Goal: Find specific page/section

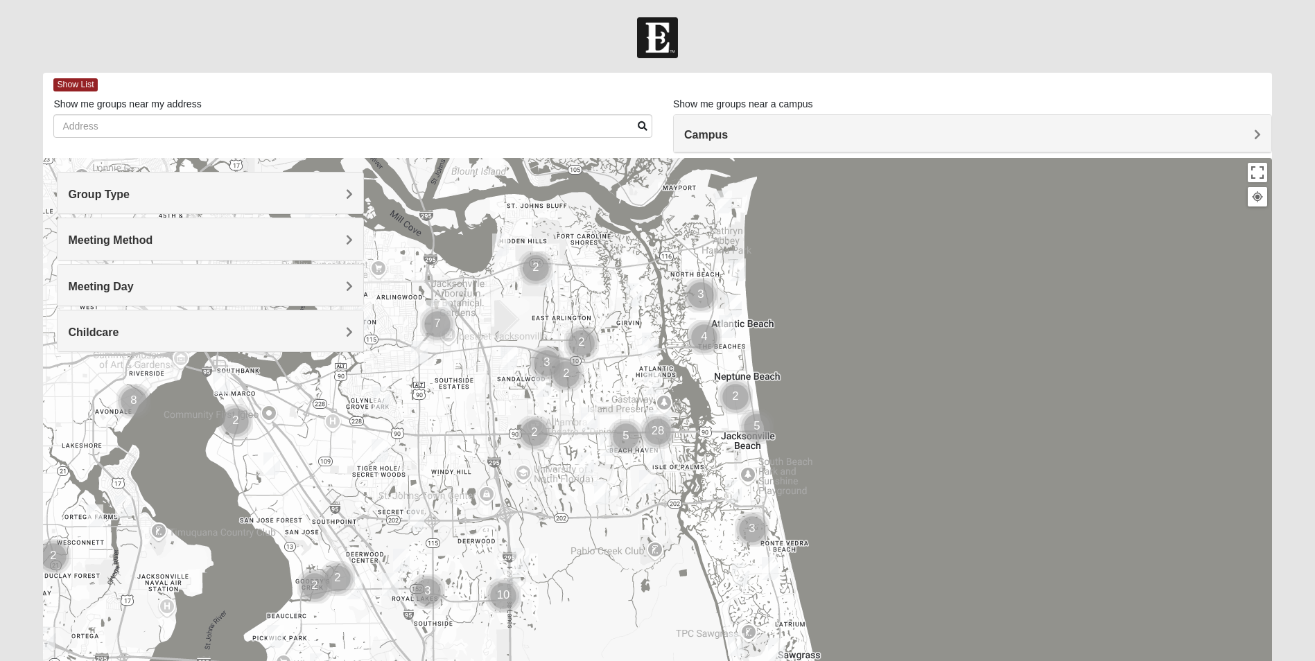
click at [152, 240] on span "Meeting Method" at bounding box center [110, 240] width 85 height 12
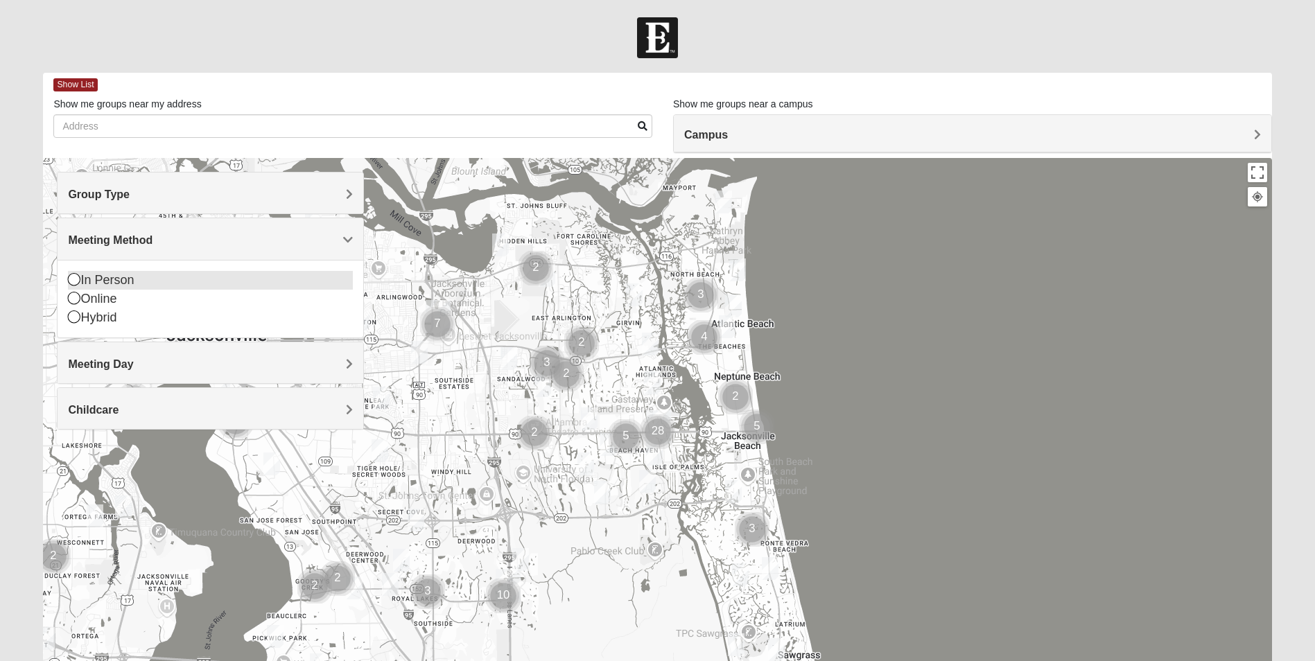
click at [78, 280] on icon at bounding box center [74, 279] width 12 height 12
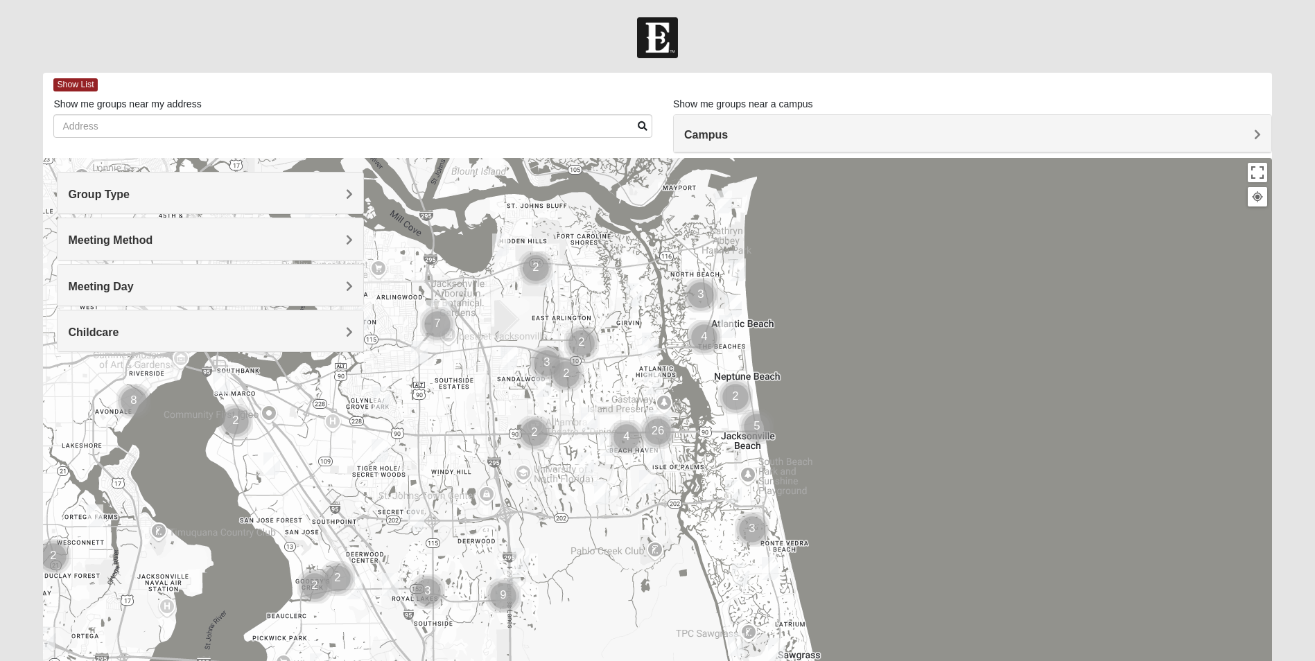
click at [133, 285] on span "Meeting Day" at bounding box center [100, 287] width 65 height 12
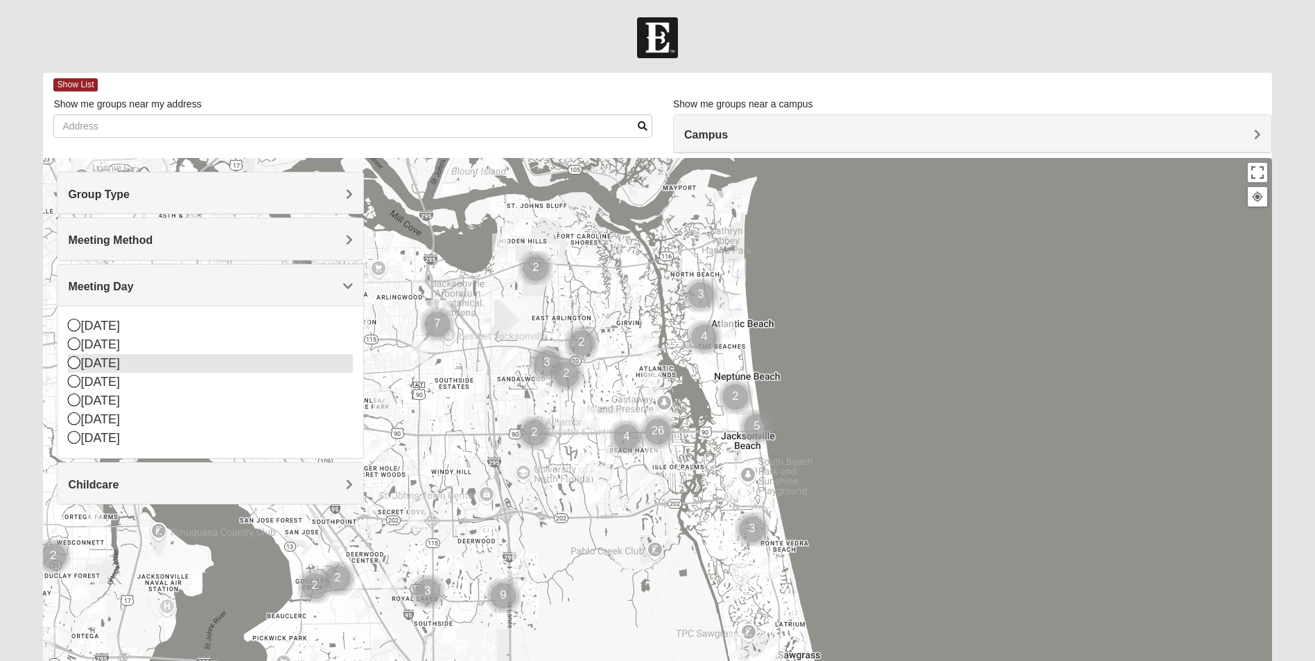
click at [71, 366] on icon at bounding box center [74, 362] width 12 height 12
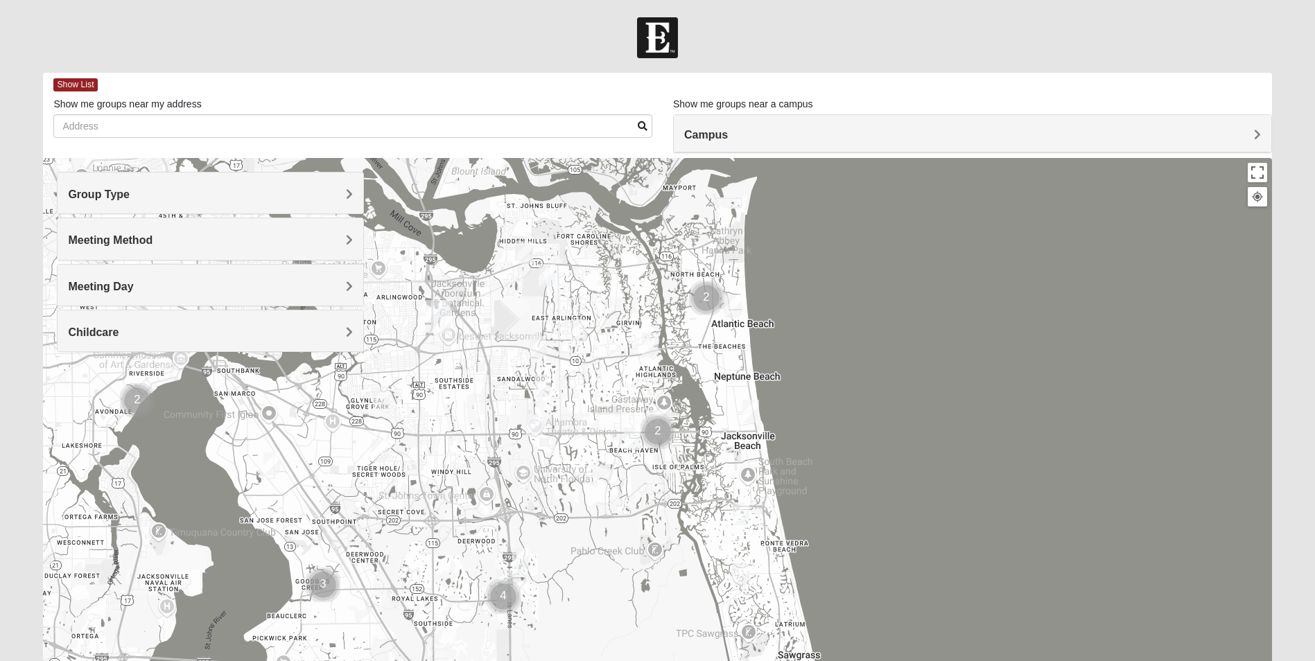
click at [152, 240] on span "Meeting Method" at bounding box center [110, 240] width 85 height 12
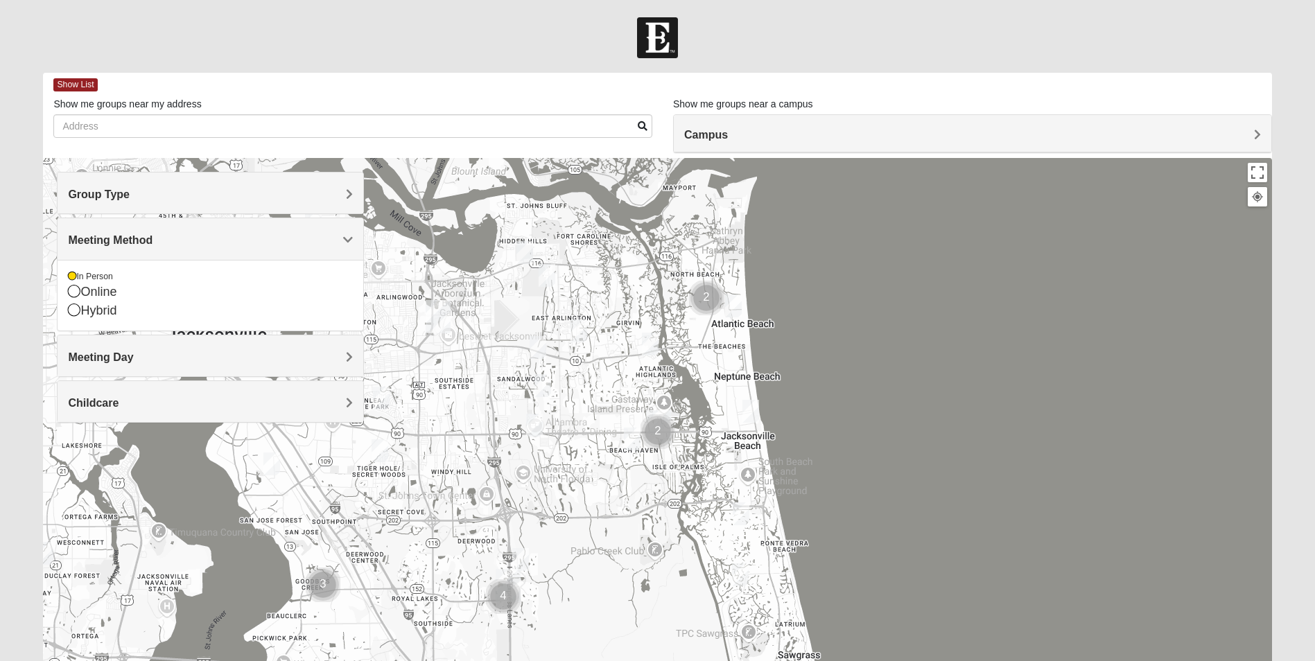
click at [152, 240] on span "Meeting Method" at bounding box center [110, 240] width 85 height 12
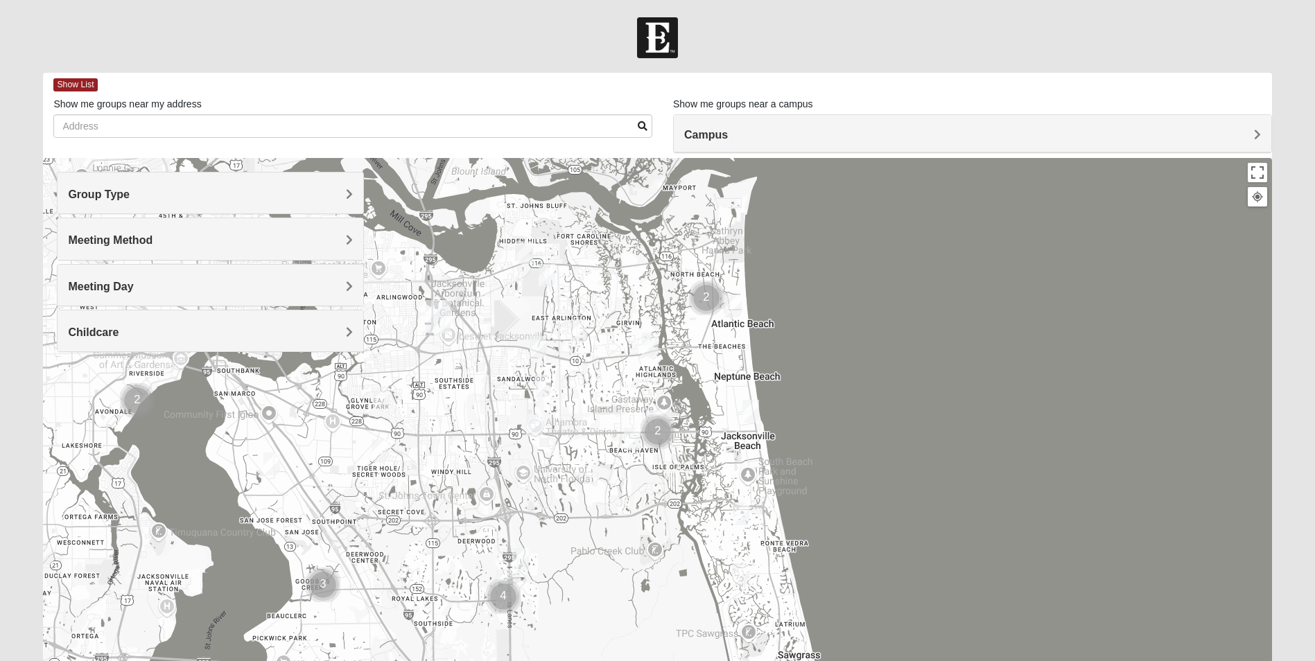
click at [130, 197] on span "Group Type" at bounding box center [99, 194] width 62 height 12
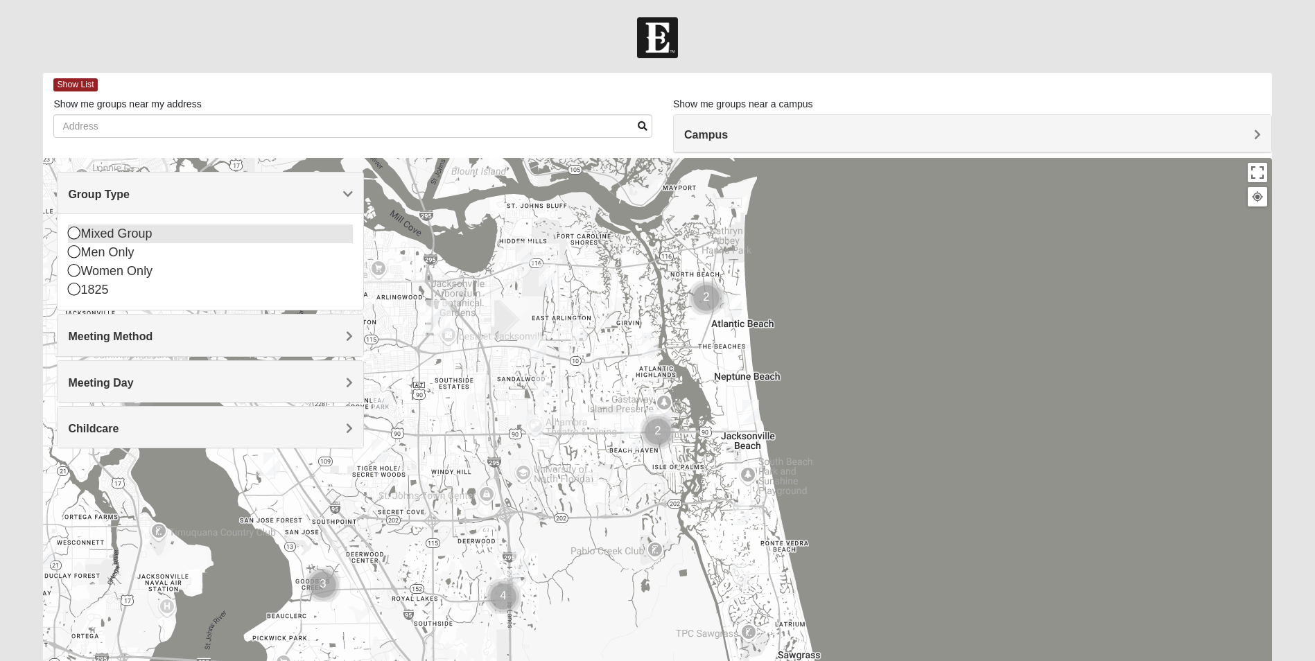
click at [70, 236] on icon at bounding box center [74, 233] width 12 height 12
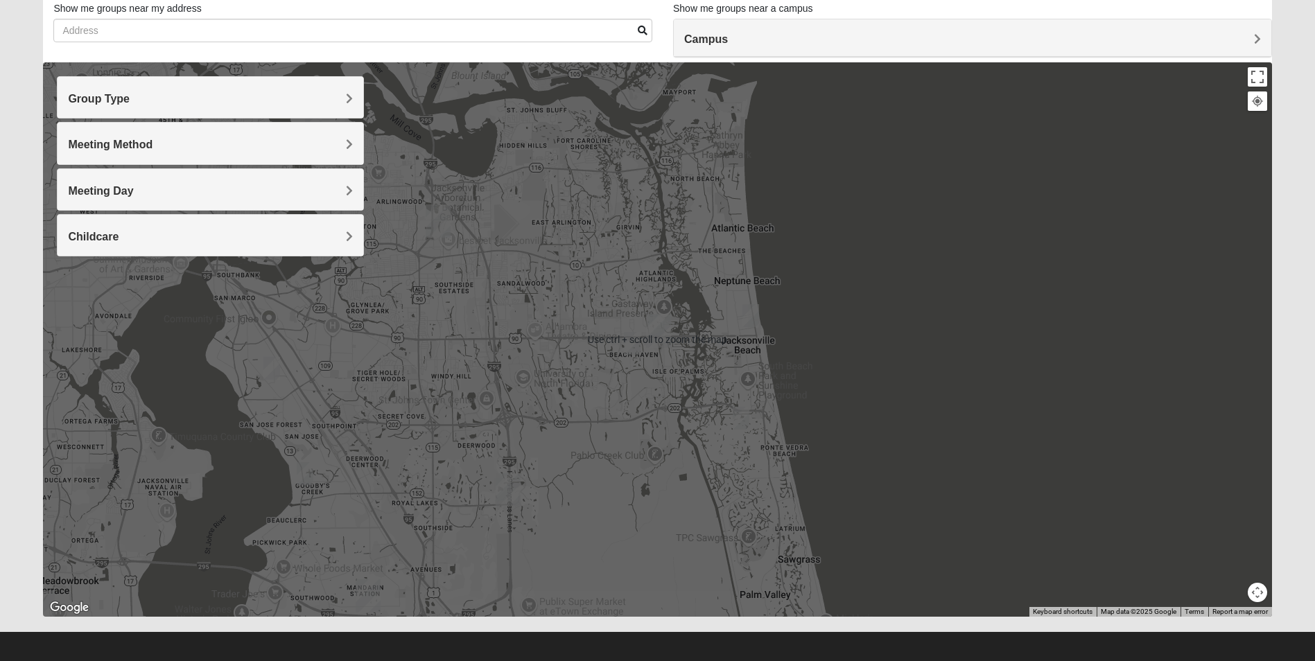
scroll to position [102, 0]
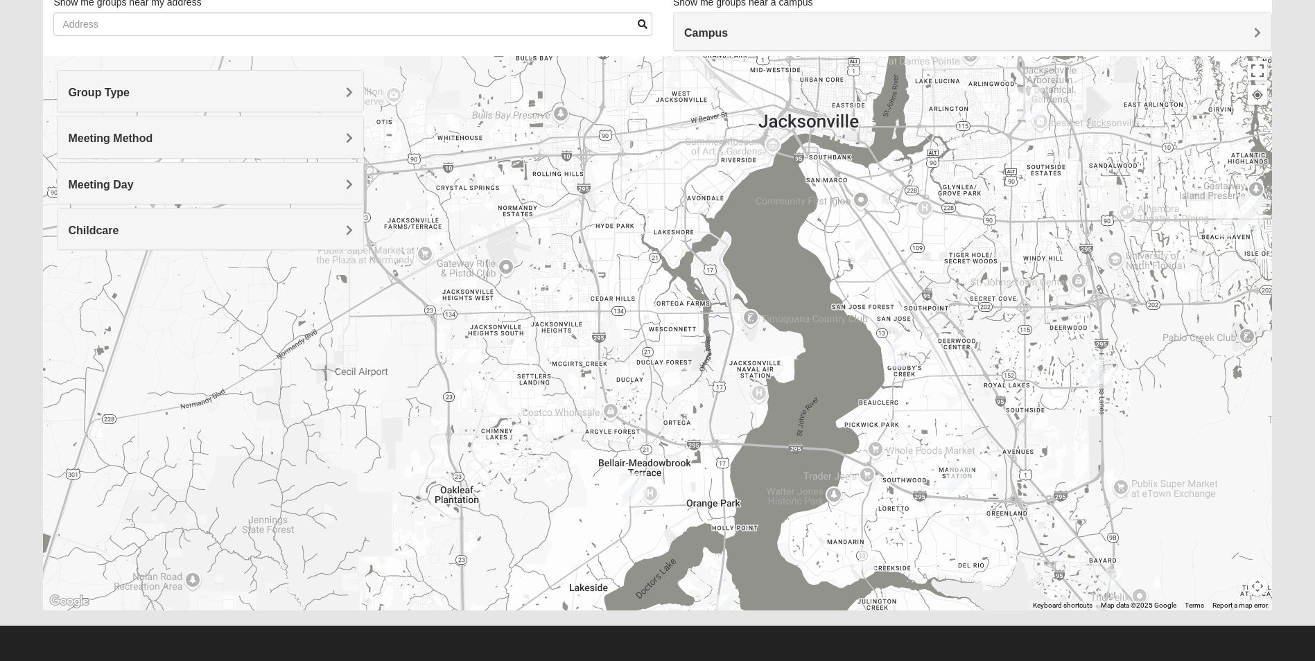
drag, startPoint x: 372, startPoint y: 475, endPoint x: 965, endPoint y: 362, distance: 603.7
click at [965, 362] on div at bounding box center [657, 333] width 1228 height 554
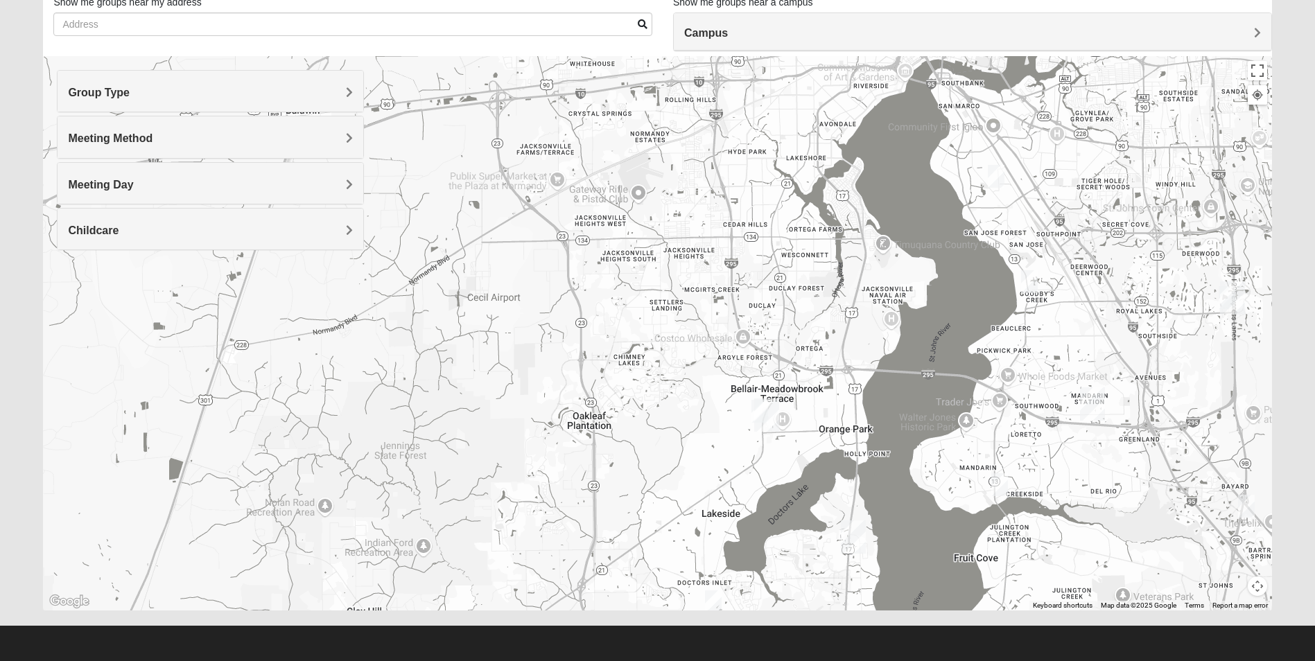
drag, startPoint x: 647, startPoint y: 536, endPoint x: 782, endPoint y: 462, distance: 154.1
click at [782, 462] on div at bounding box center [657, 333] width 1228 height 554
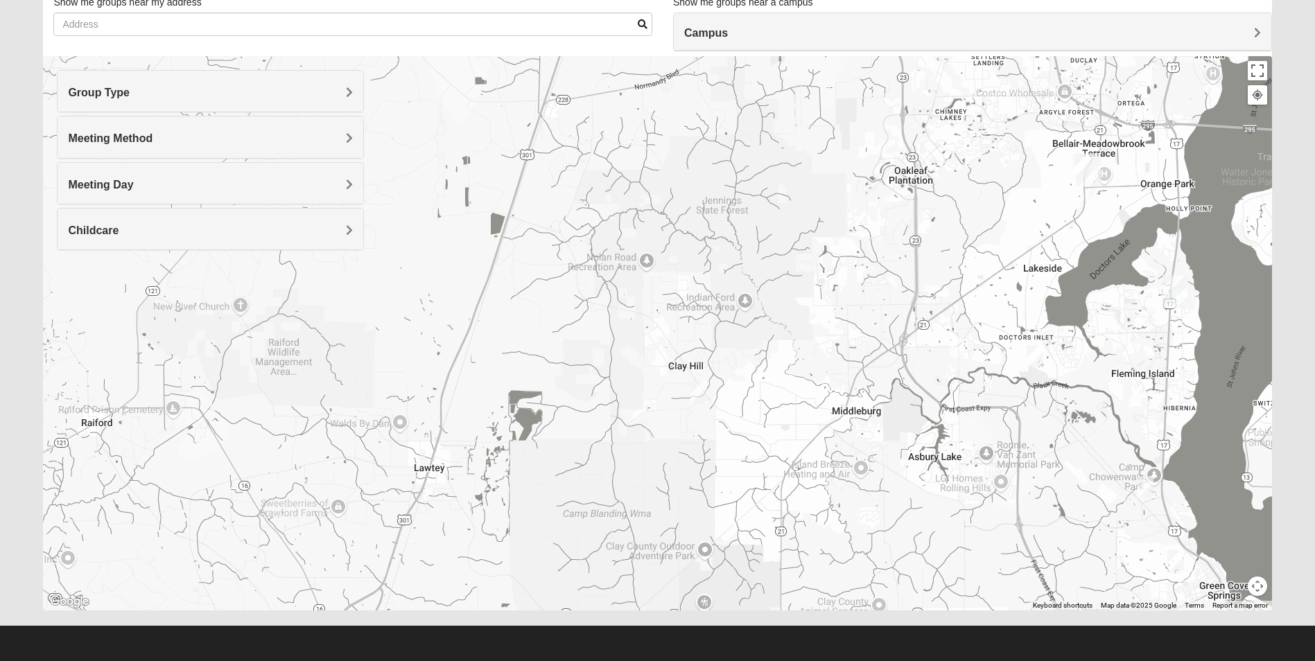
drag, startPoint x: 527, startPoint y: 507, endPoint x: 850, endPoint y: 261, distance: 405.9
click at [850, 261] on div at bounding box center [657, 333] width 1228 height 554
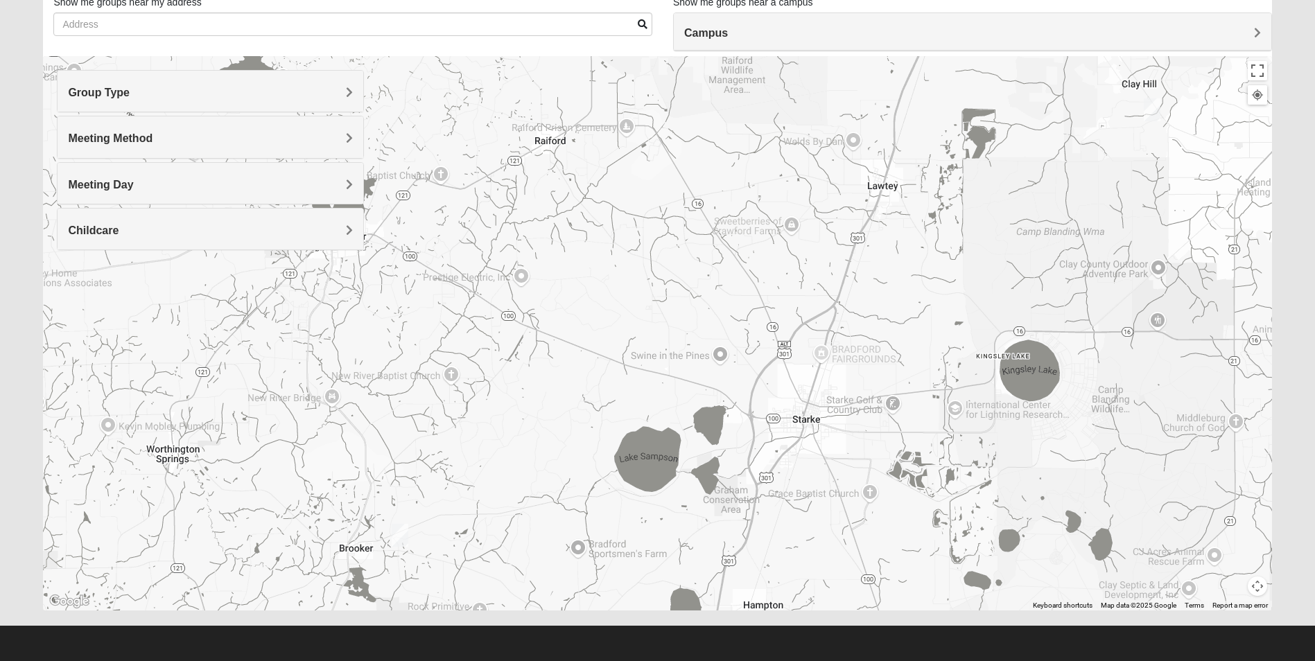
drag, startPoint x: 611, startPoint y: 500, endPoint x: 1069, endPoint y: 211, distance: 541.0
click at [1069, 211] on div at bounding box center [657, 333] width 1228 height 554
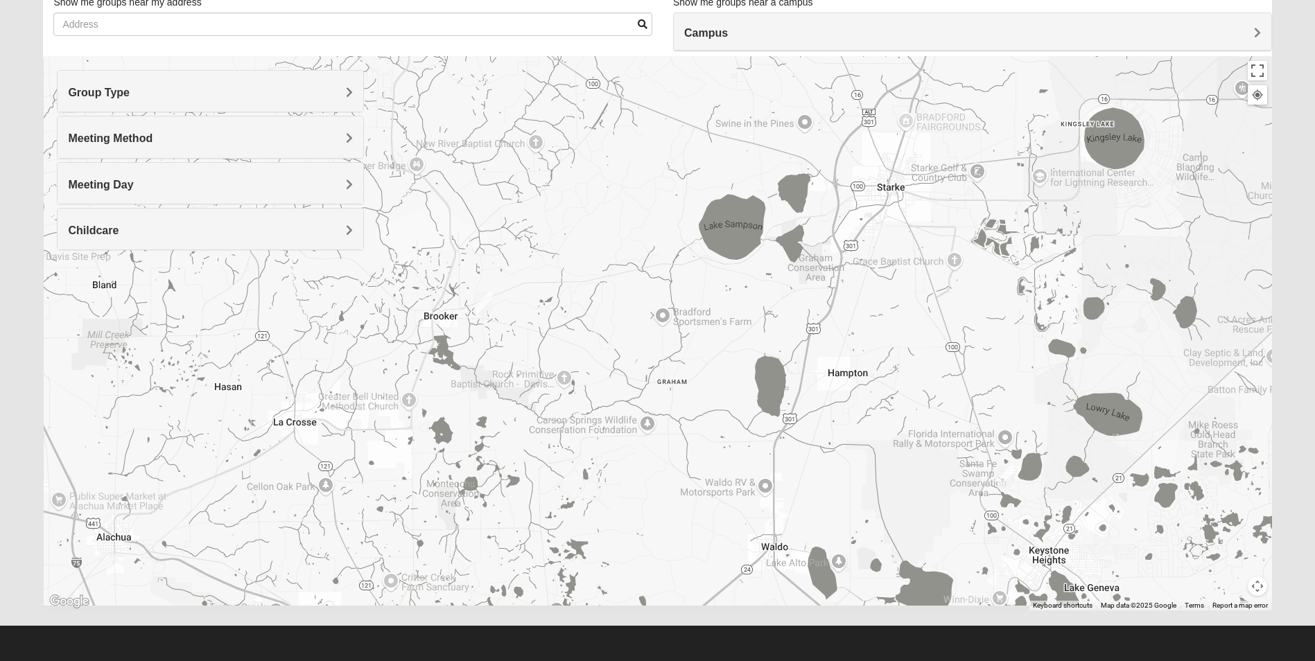
drag, startPoint x: 906, startPoint y: 552, endPoint x: 981, endPoint y: 338, distance: 226.2
click at [981, 338] on div at bounding box center [657, 333] width 1228 height 554
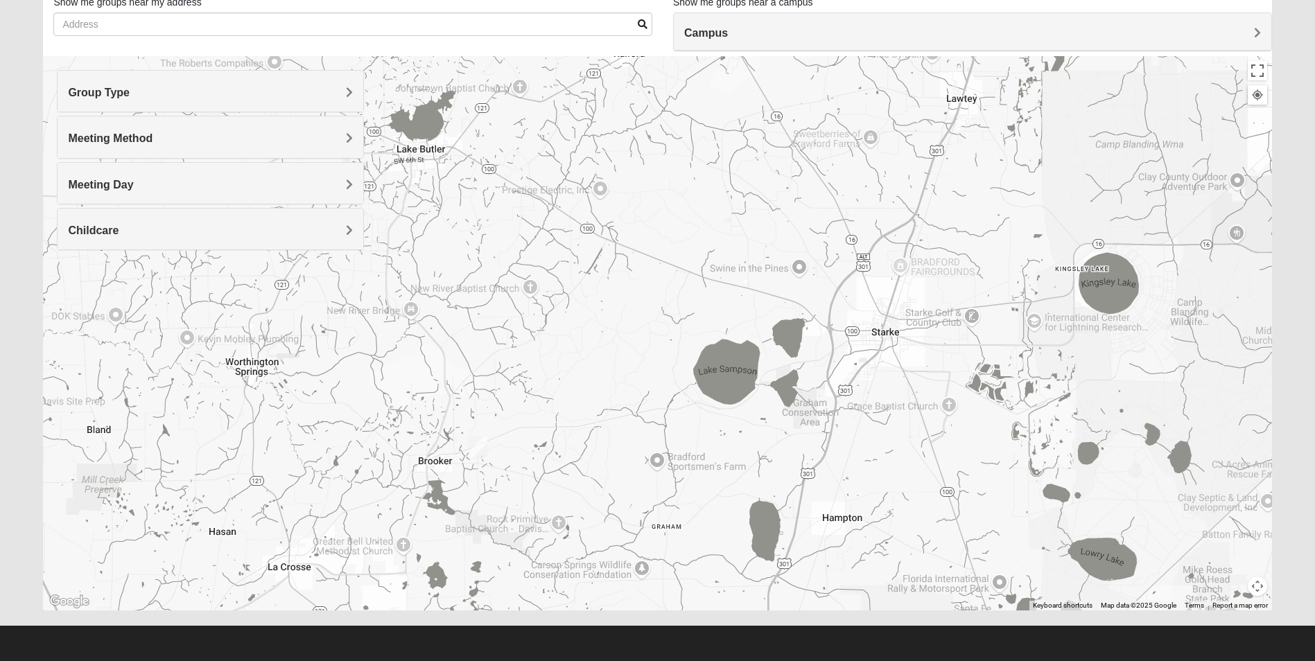
drag, startPoint x: 888, startPoint y: 401, endPoint x: 881, endPoint y: 551, distance: 150.5
click at [881, 551] on div at bounding box center [657, 333] width 1228 height 554
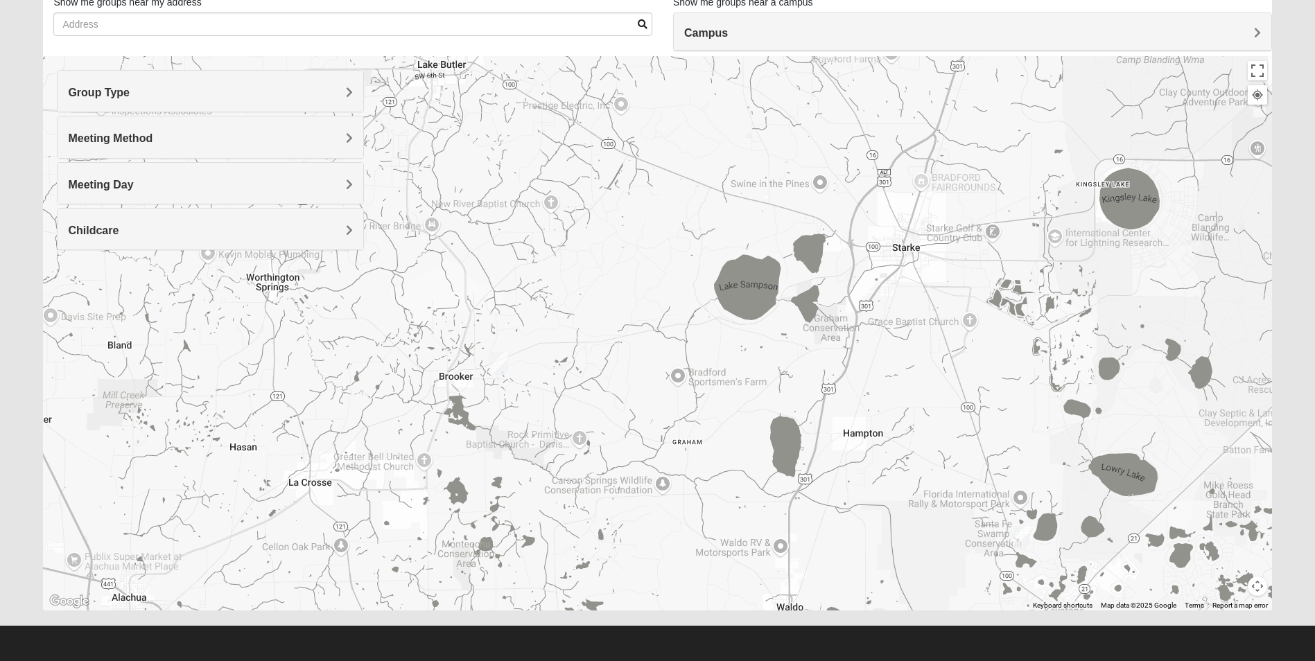
drag, startPoint x: 888, startPoint y: 561, endPoint x: 911, endPoint y: 462, distance: 101.9
click at [911, 462] on div at bounding box center [657, 333] width 1228 height 554
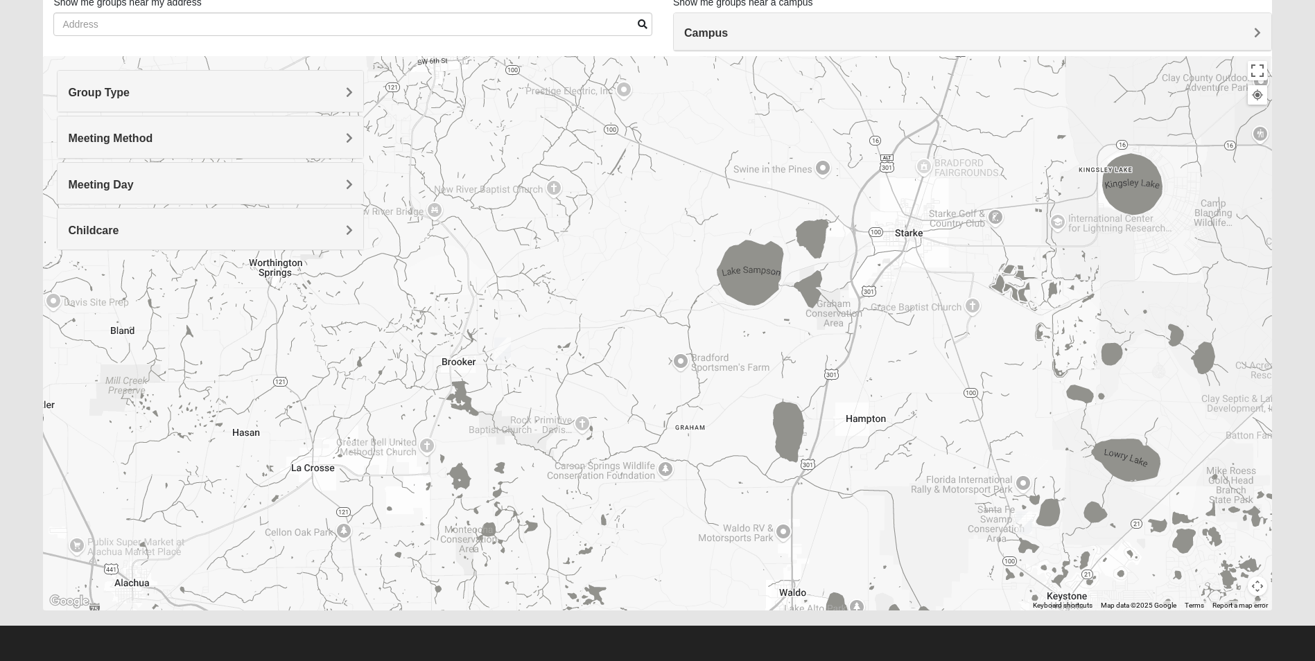
click at [501, 349] on img "Mixed Belle Oaks Barn 32622" at bounding box center [502, 348] width 17 height 23
click at [418, 306] on span "Learn More" at bounding box center [412, 309] width 58 height 15
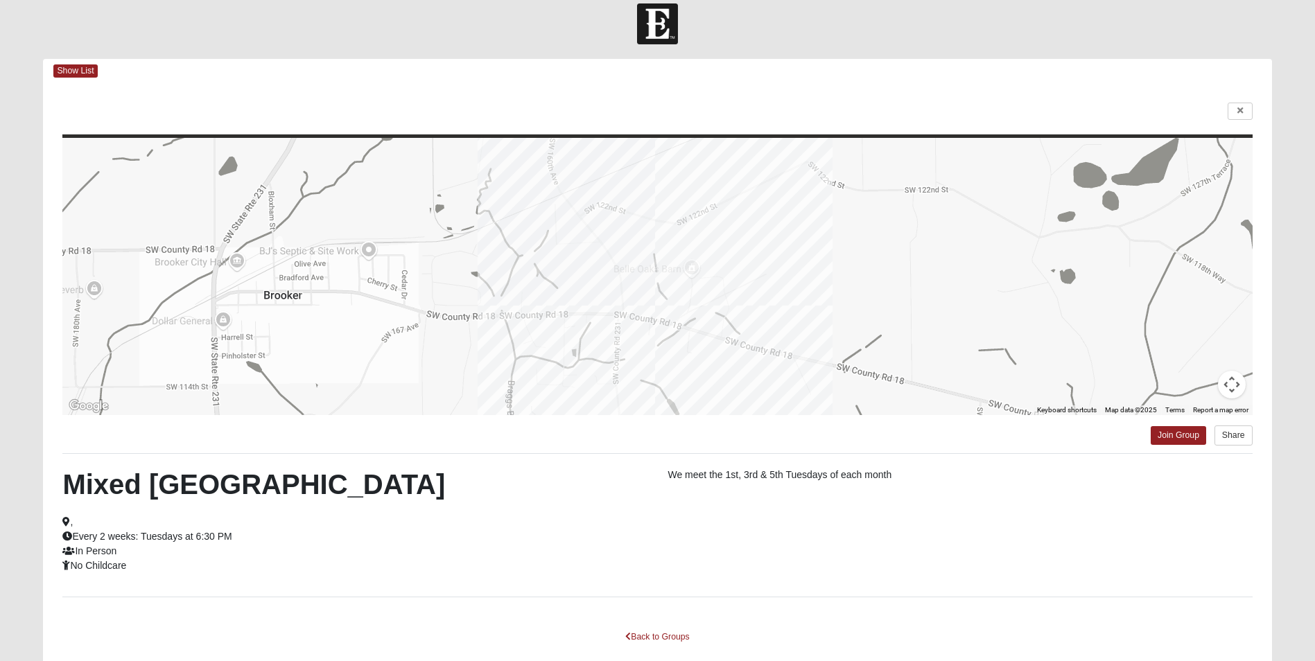
scroll to position [0, 0]
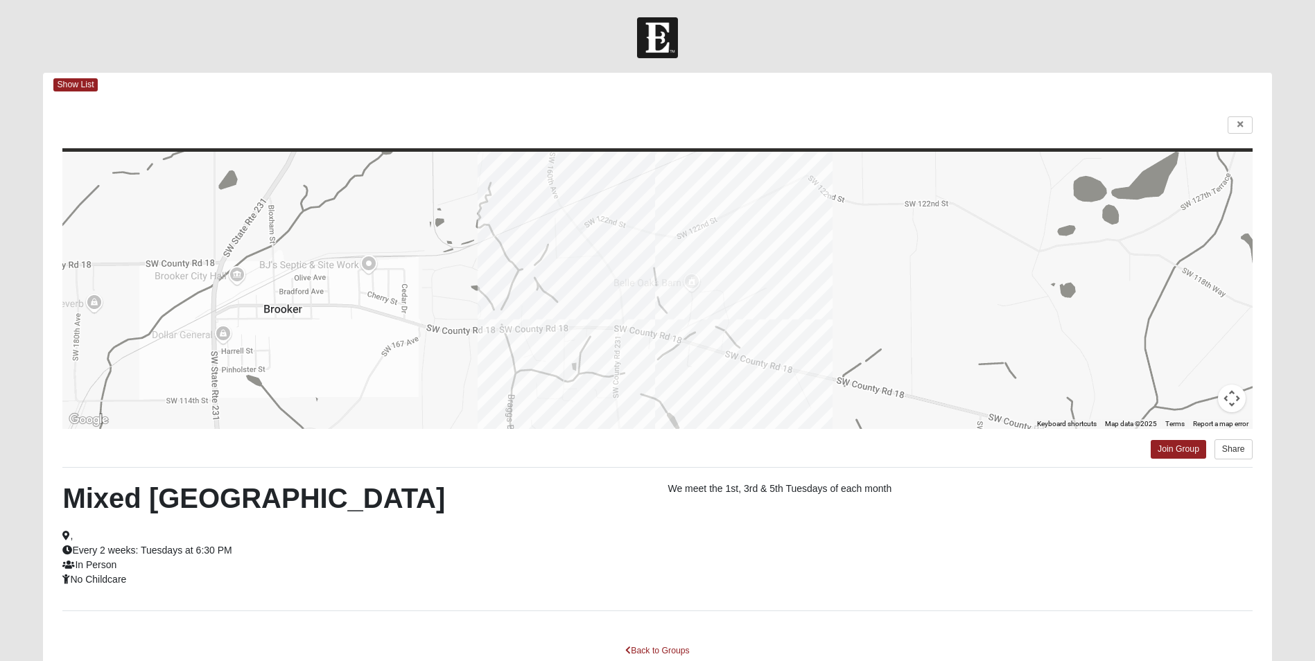
click at [663, 309] on div at bounding box center [656, 290] width 1189 height 277
